Goal: Information Seeking & Learning: Learn about a topic

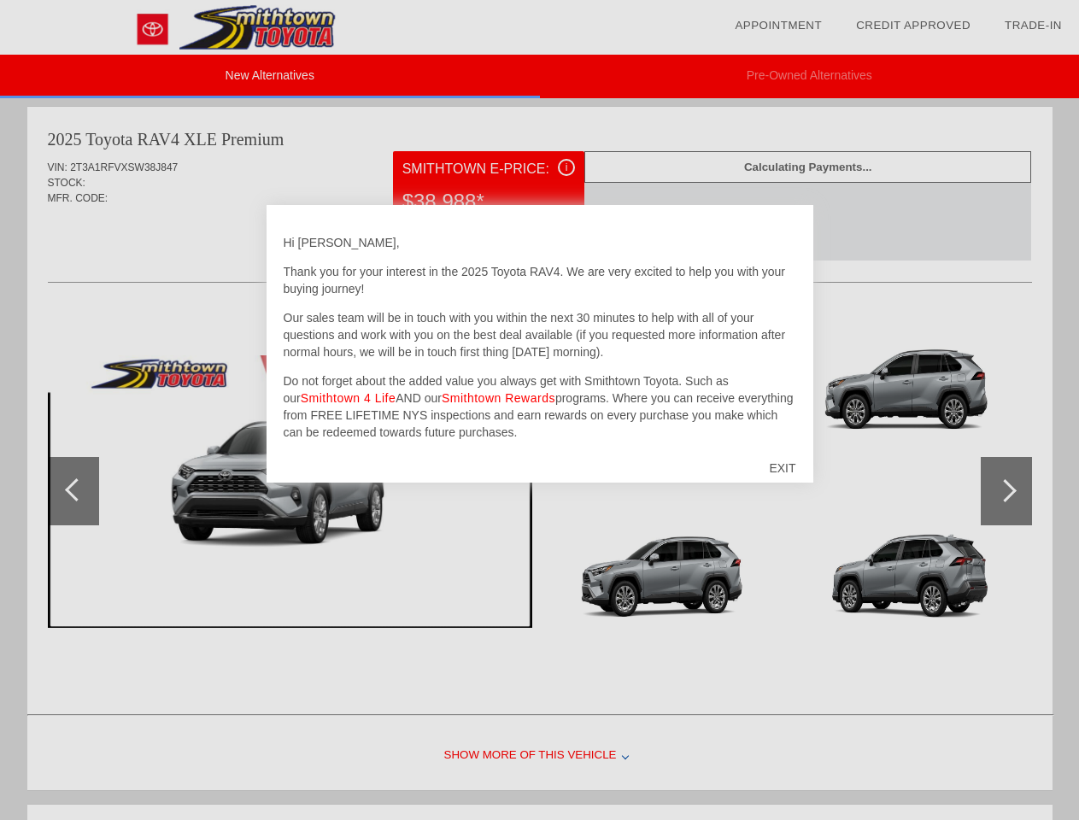
scroll to position [1052, 0]
